Goal: Information Seeking & Learning: Learn about a topic

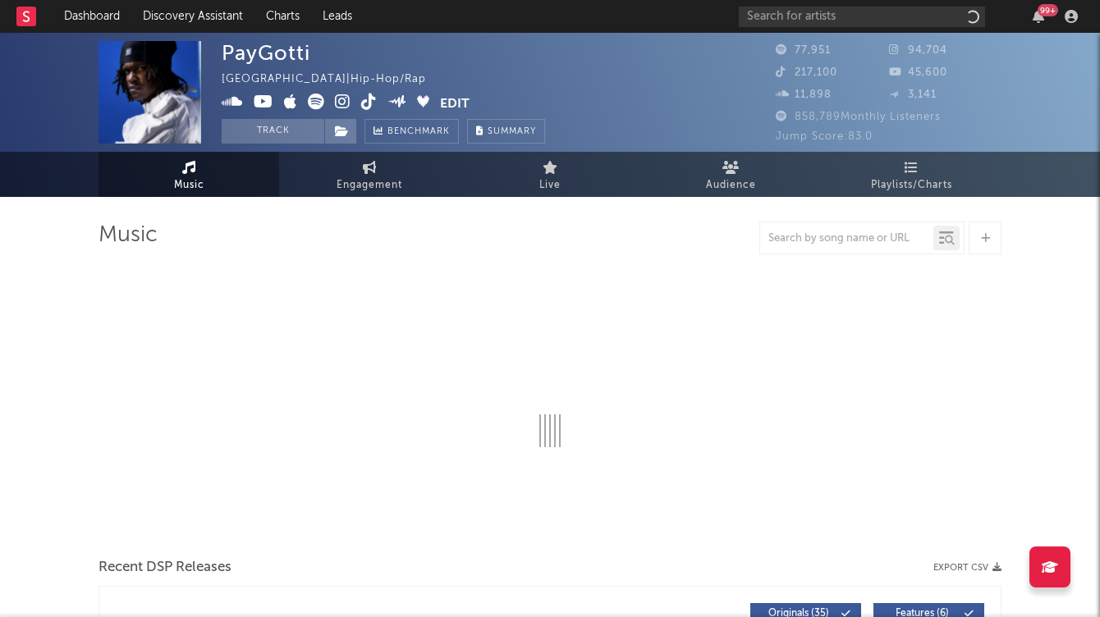
select select "6m"
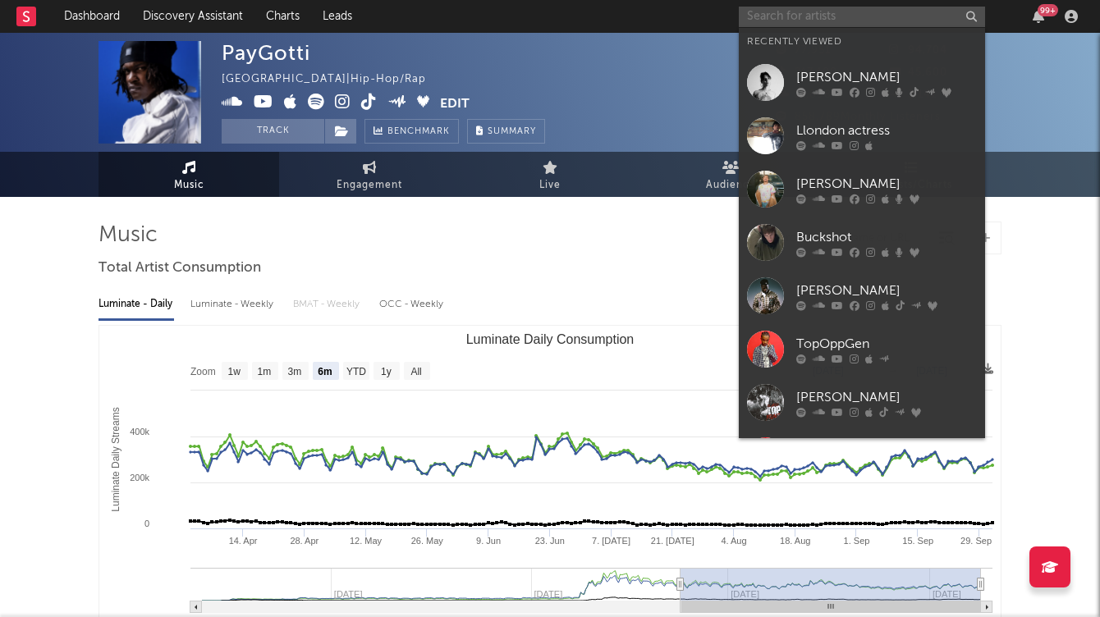
click at [760, 19] on input "text" at bounding box center [862, 17] width 246 height 21
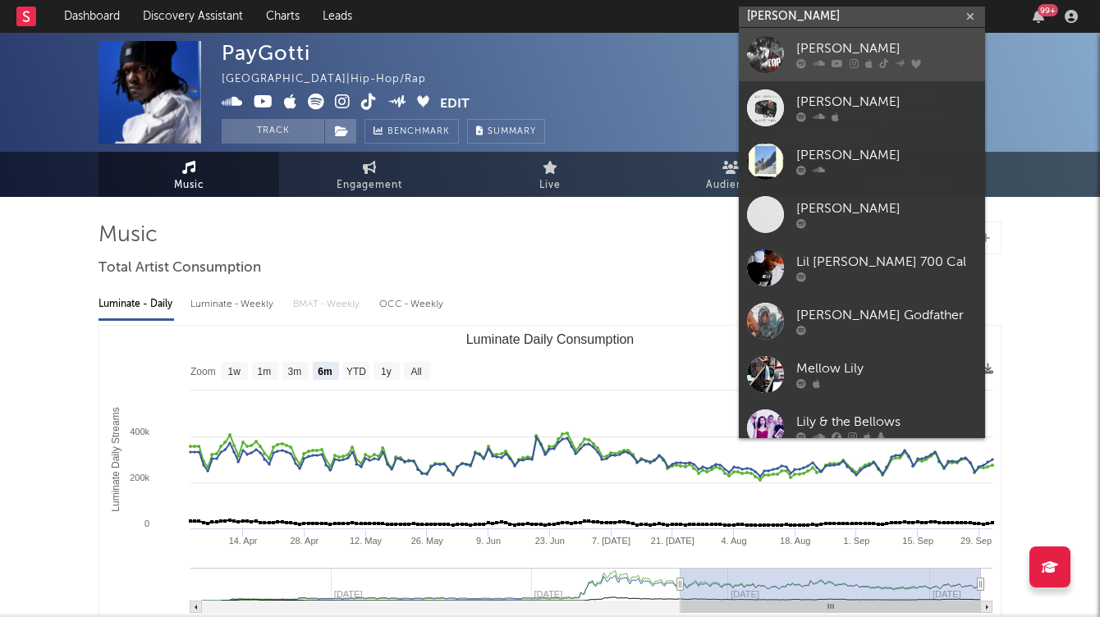
type input "[PERSON_NAME]"
click at [798, 51] on div "[PERSON_NAME]" at bounding box center [886, 49] width 181 height 20
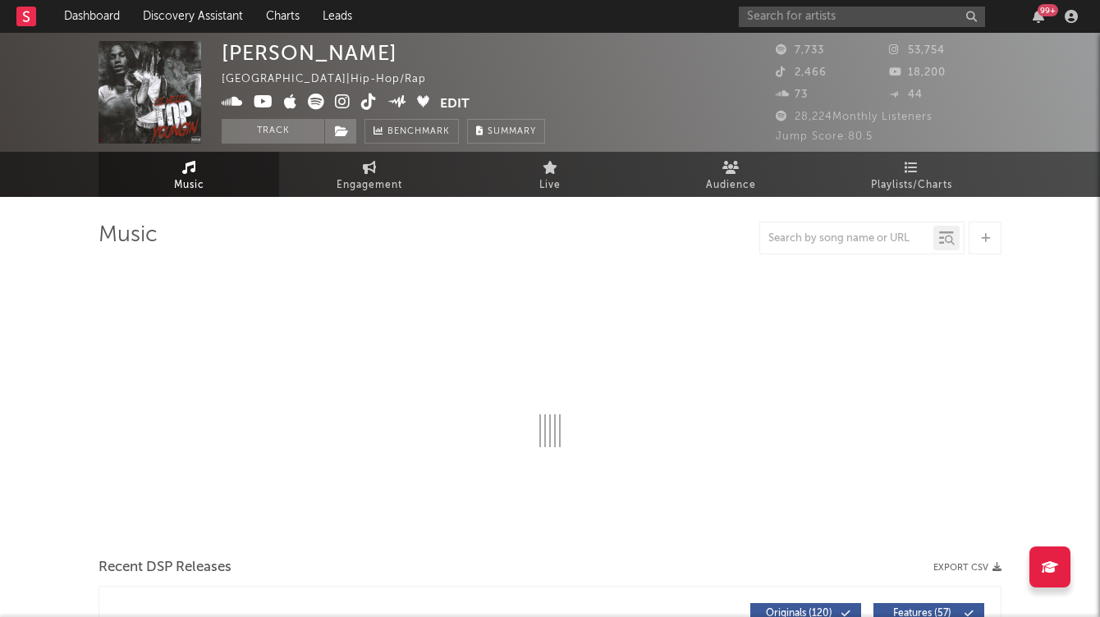
select select "6m"
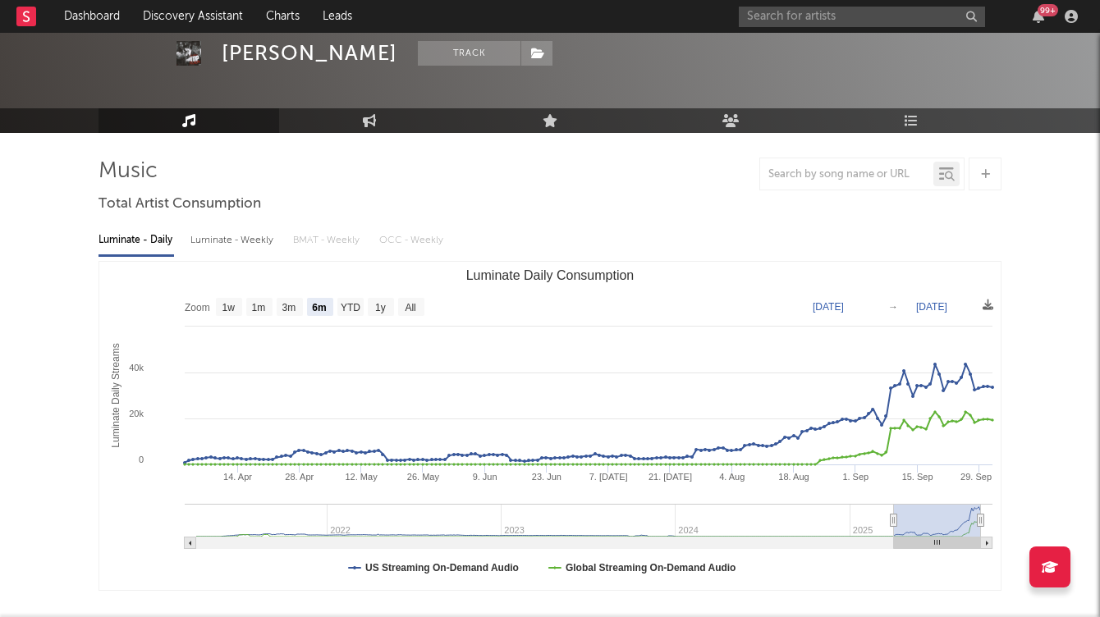
scroll to position [99, 0]
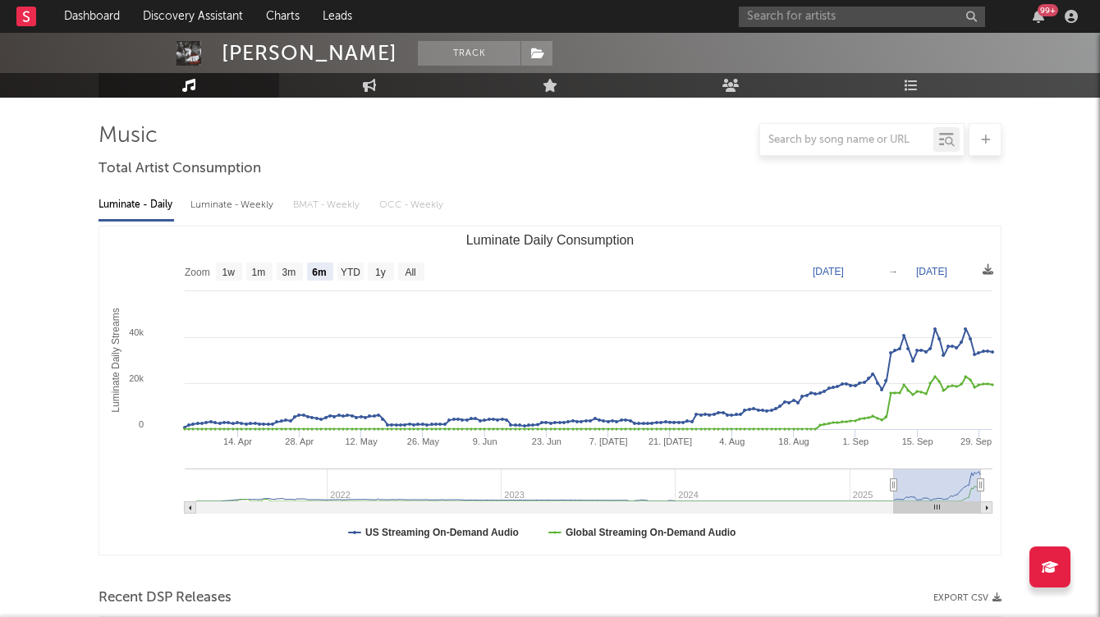
click at [211, 206] on div "Luminate - Weekly" at bounding box center [233, 205] width 86 height 28
select select "6m"
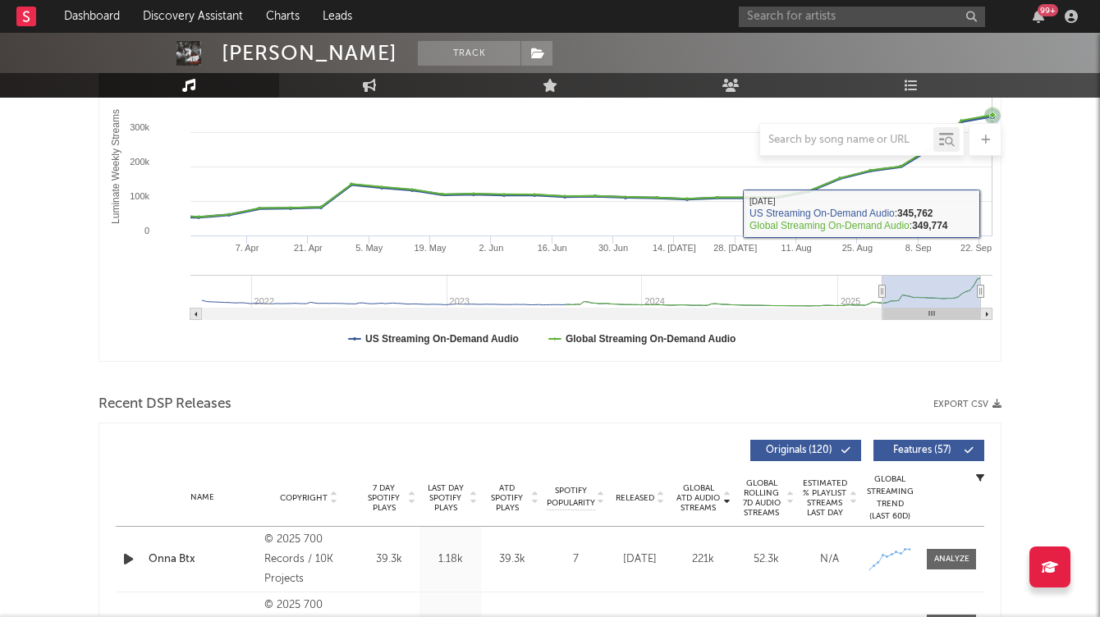
scroll to position [401, 0]
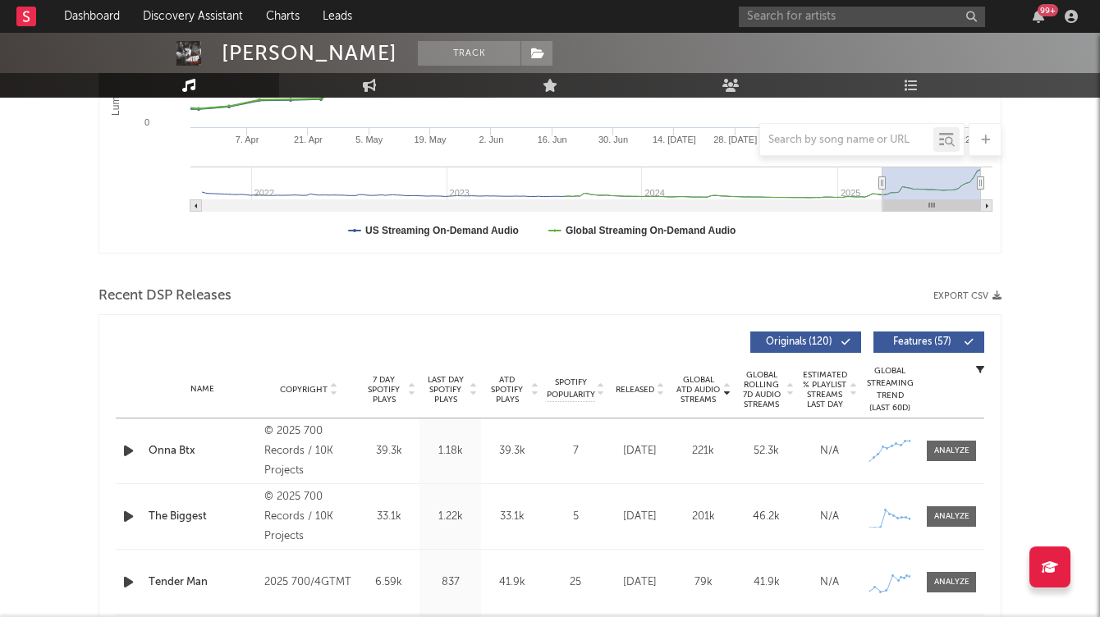
click at [121, 449] on icon "button" at bounding box center [128, 451] width 17 height 21
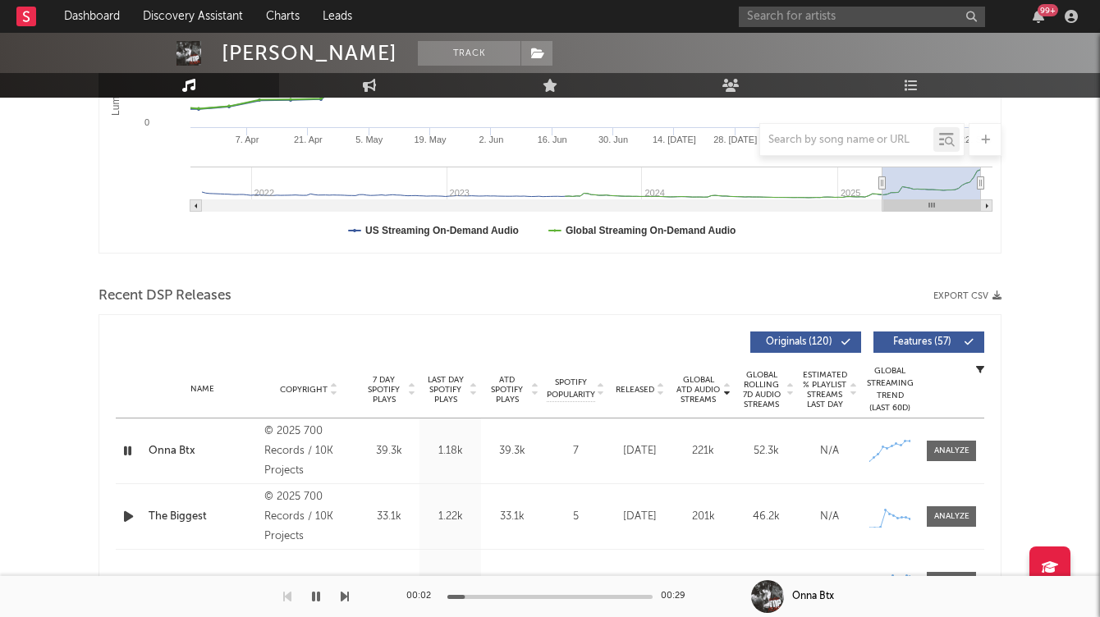
click at [122, 449] on icon "button" at bounding box center [128, 451] width 16 height 21
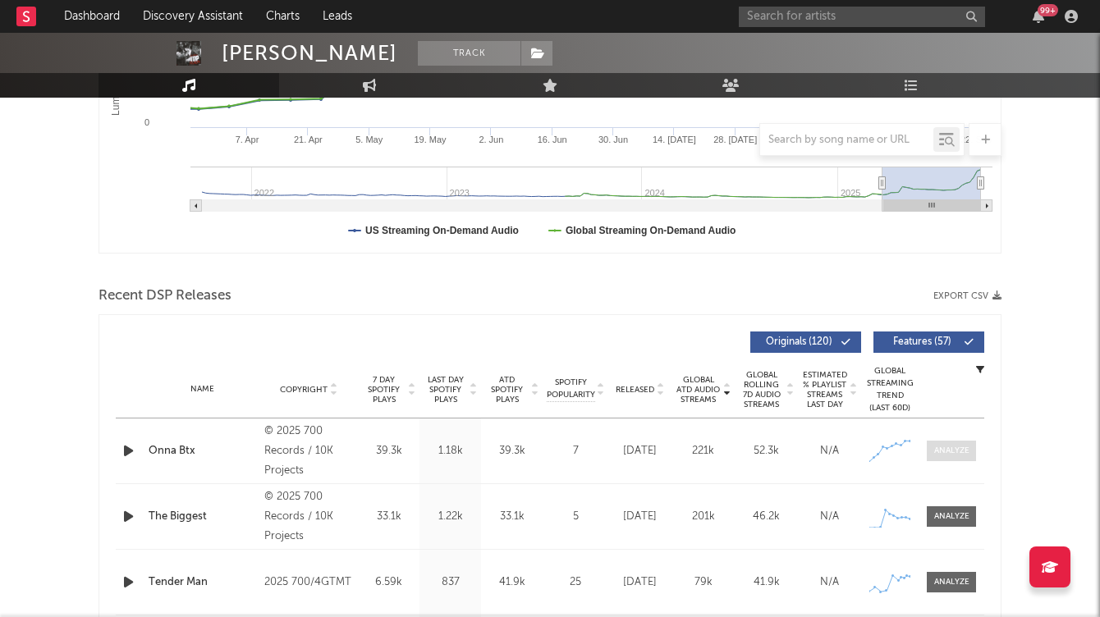
click at [971, 457] on span at bounding box center [951, 451] width 49 height 21
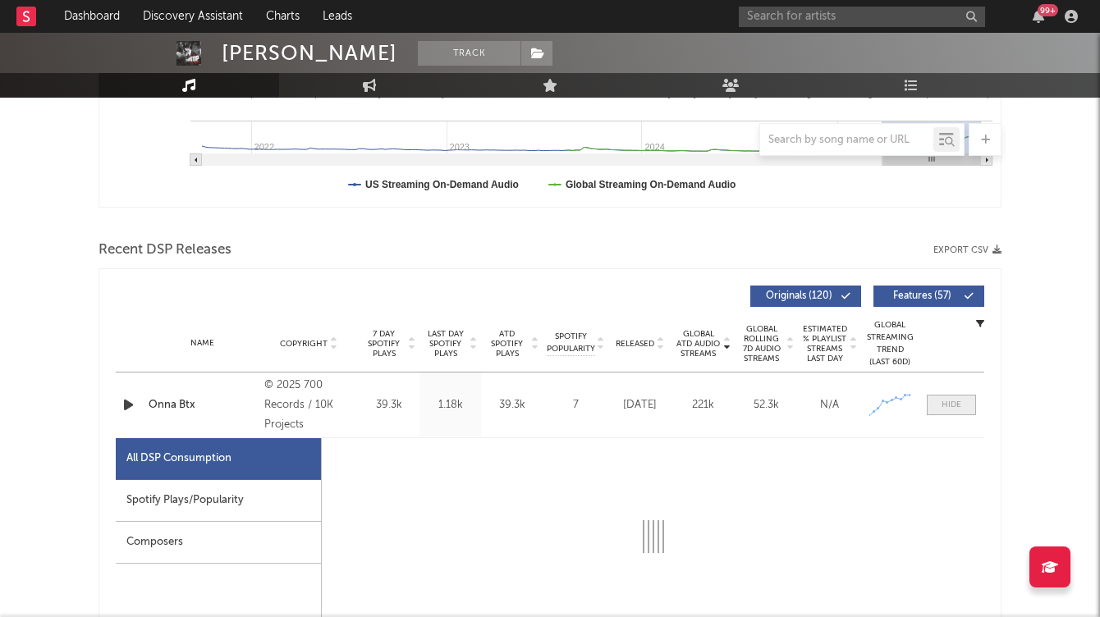
select select "1w"
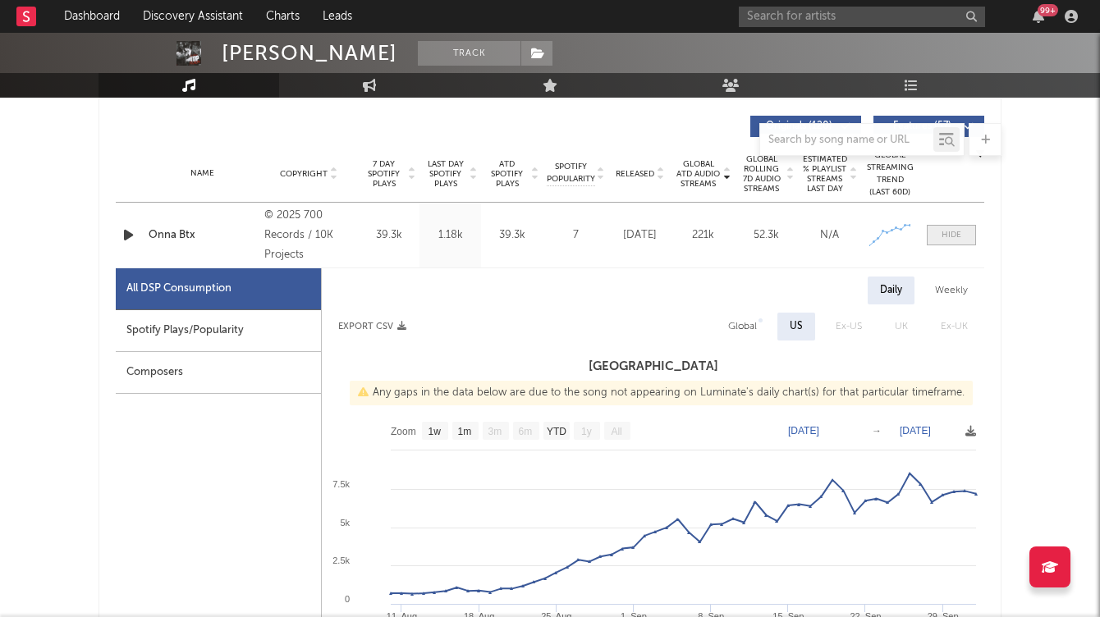
scroll to position [622, 0]
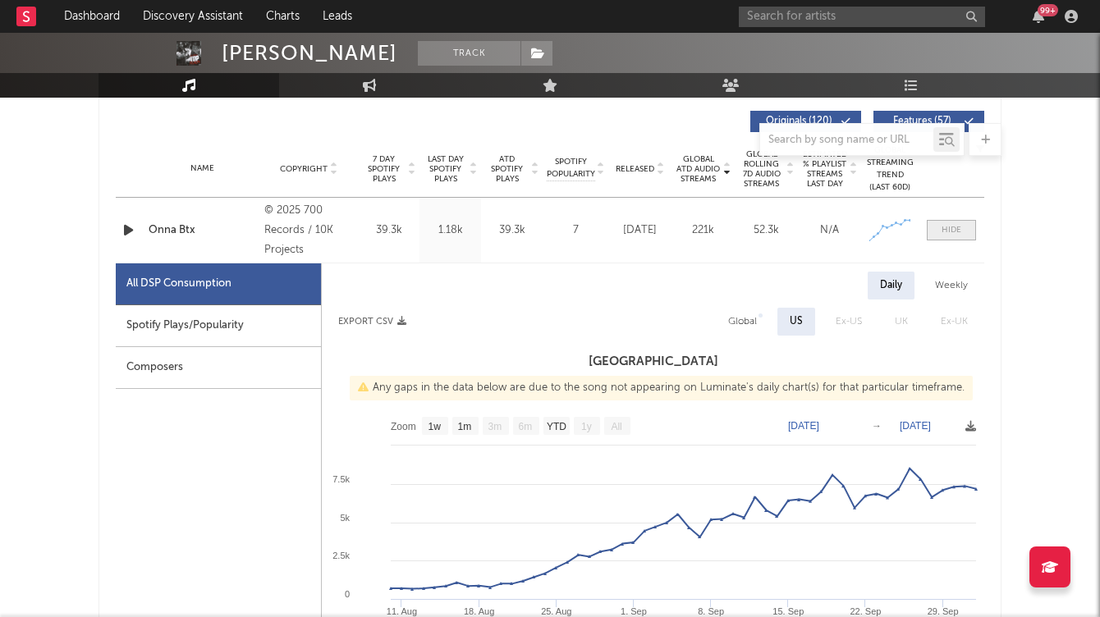
click at [963, 225] on span at bounding box center [951, 230] width 49 height 21
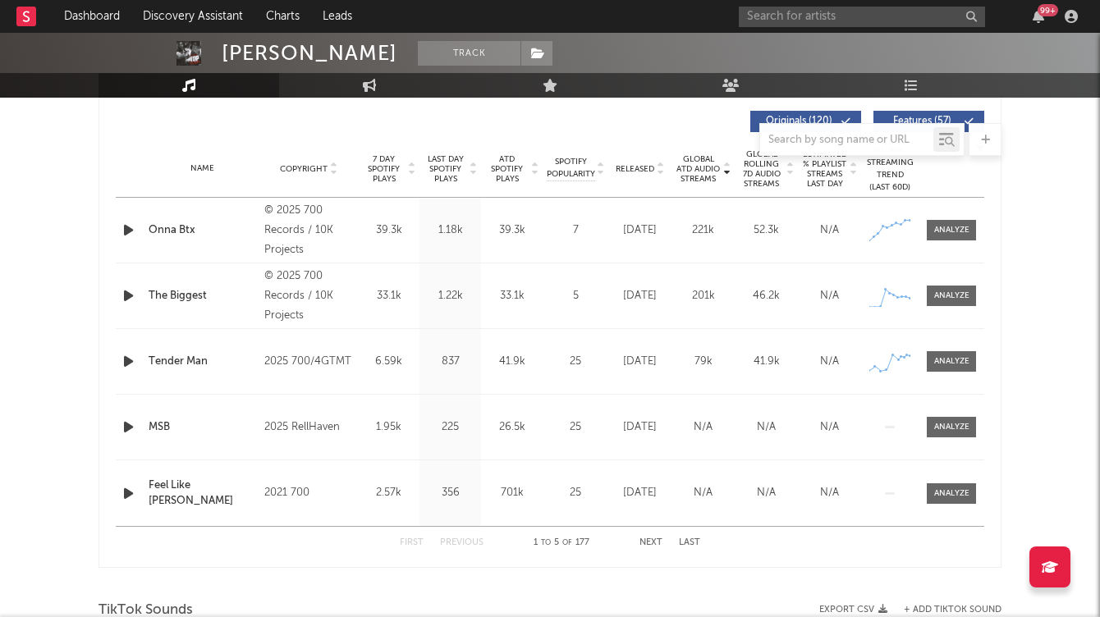
click at [120, 298] on icon "button" at bounding box center [128, 296] width 17 height 21
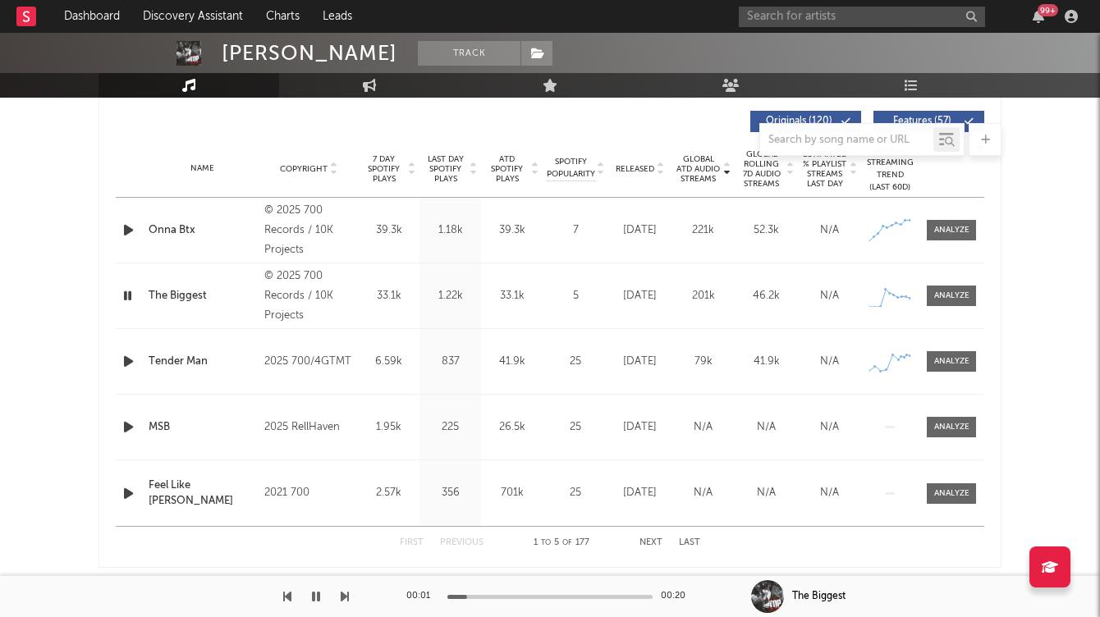
click at [120, 298] on icon "button" at bounding box center [128, 296] width 16 height 21
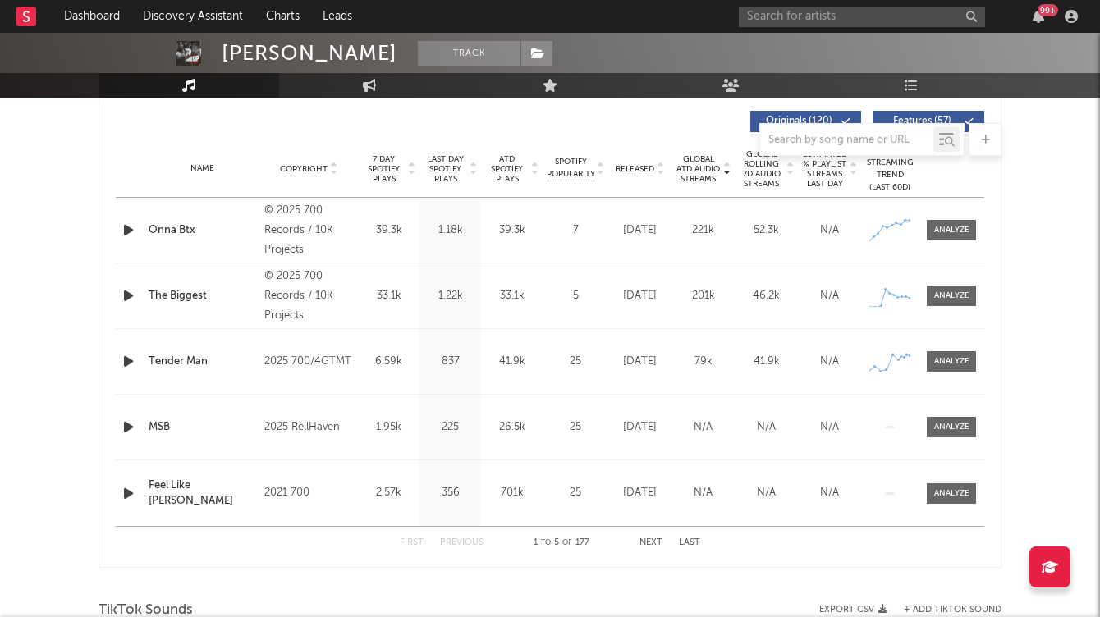
click at [656, 171] on icon at bounding box center [660, 172] width 8 height 7
click at [131, 299] on icon "button" at bounding box center [128, 296] width 17 height 21
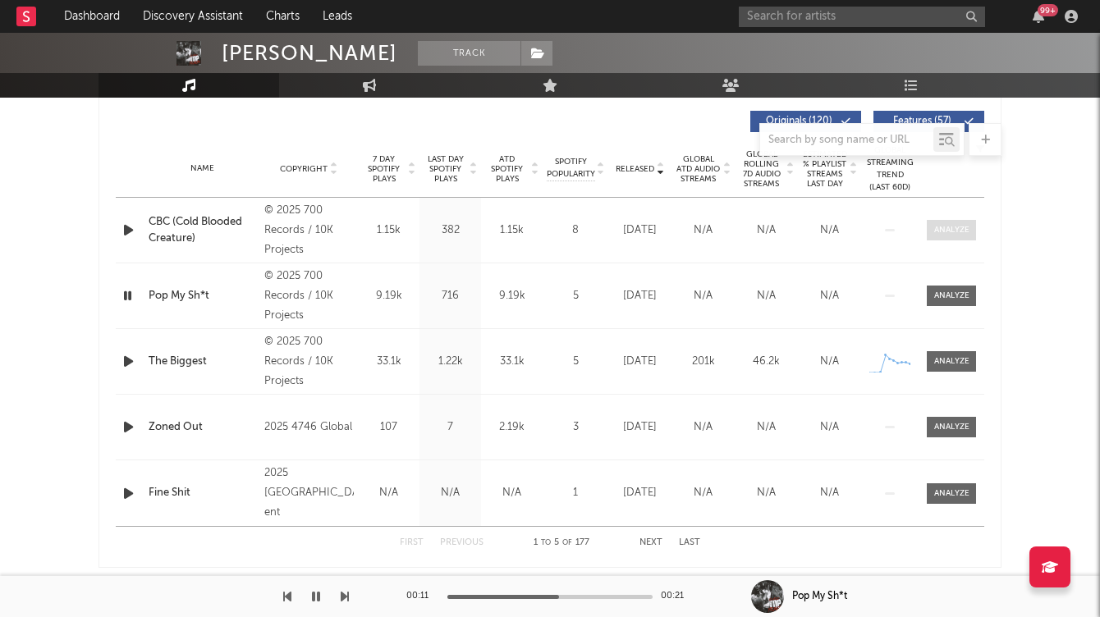
click at [937, 236] on div at bounding box center [951, 230] width 35 height 12
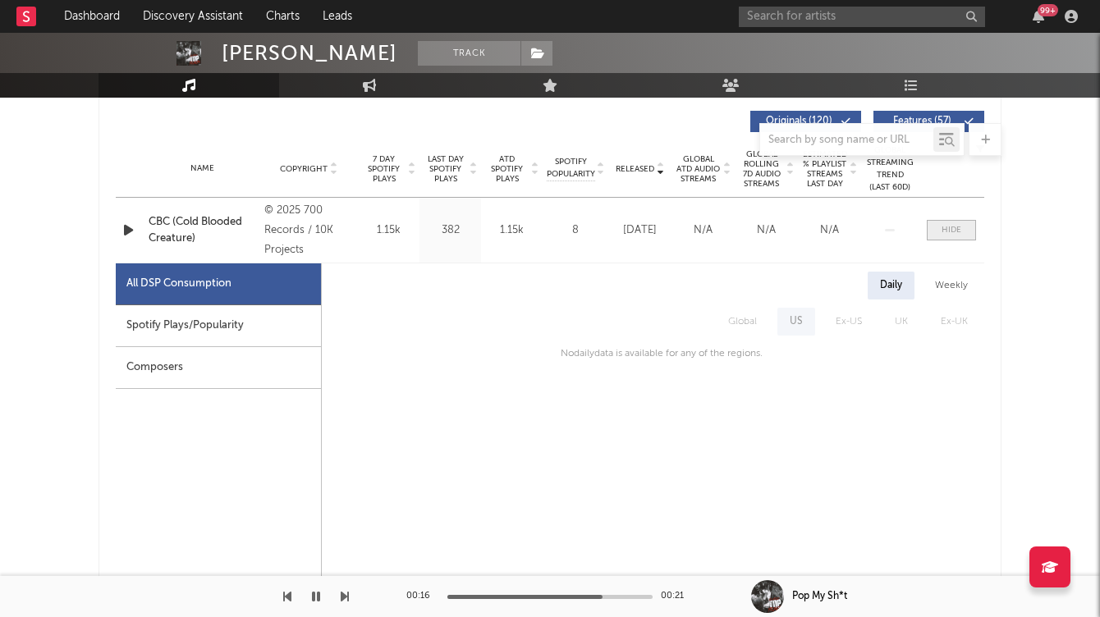
click at [949, 232] on div at bounding box center [952, 230] width 20 height 12
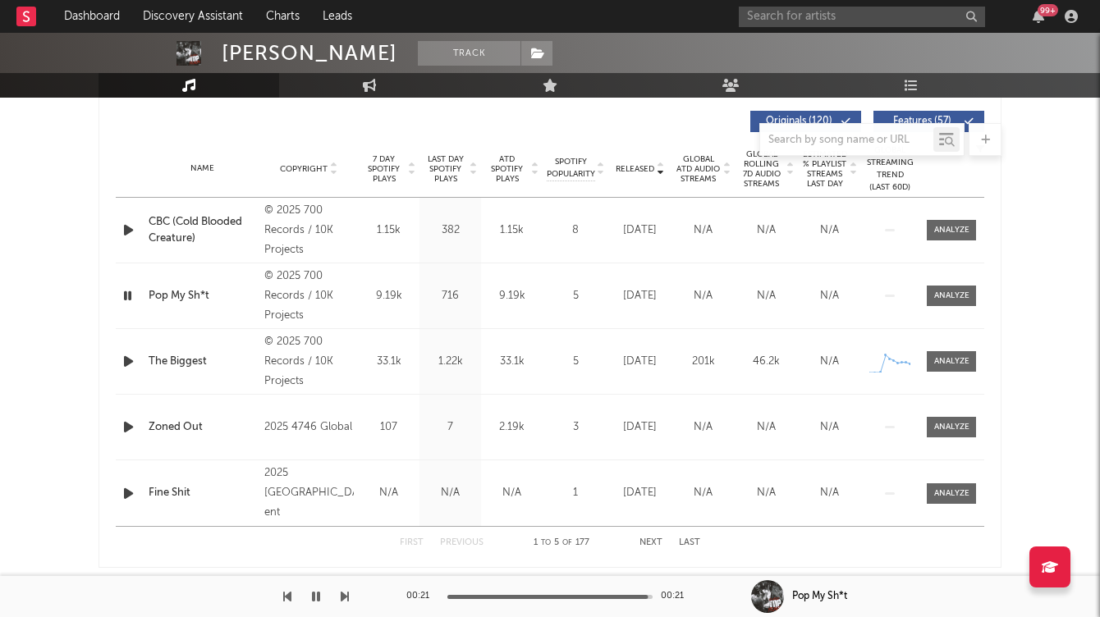
click at [130, 295] on icon "button" at bounding box center [128, 296] width 16 height 21
